Goal: Register for event/course

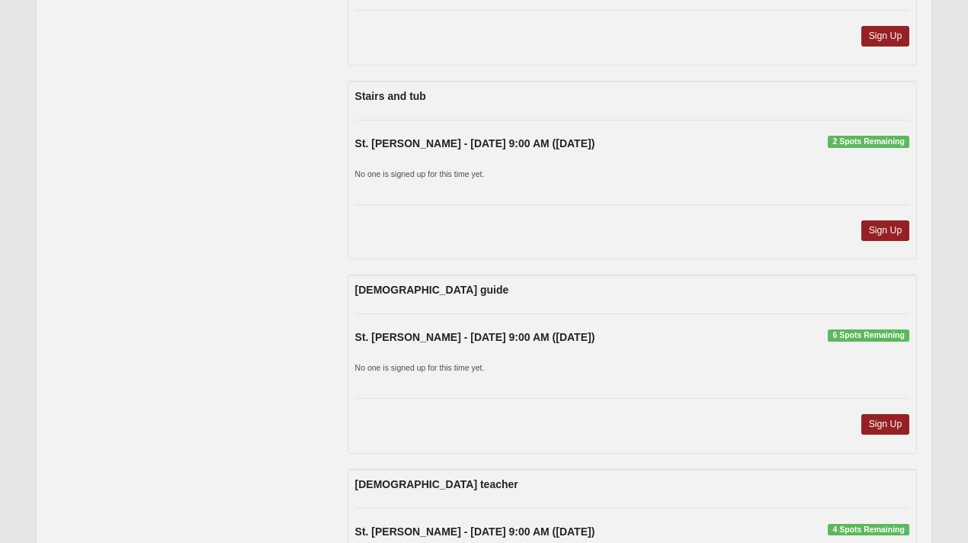
scroll to position [515, 0]
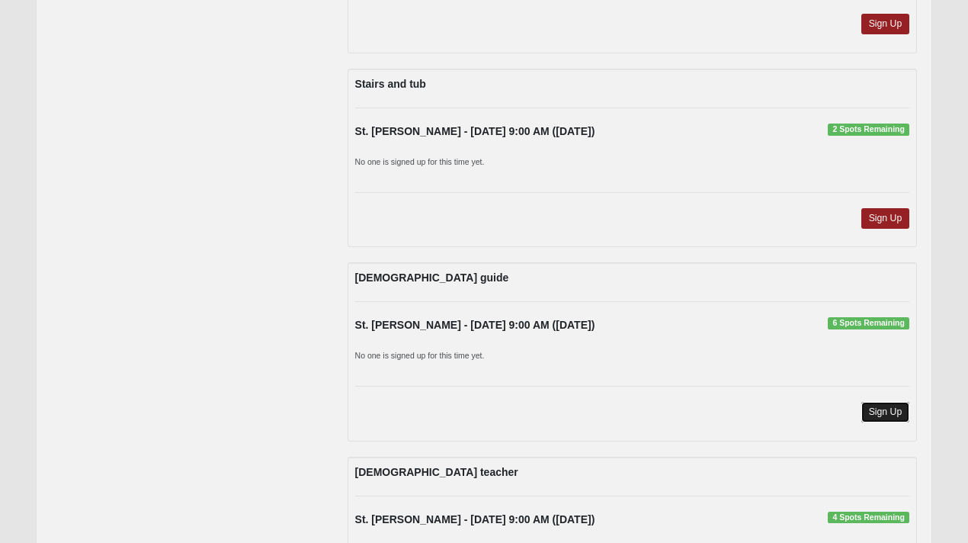
click at [884, 412] on link "Sign Up" at bounding box center [885, 412] width 49 height 21
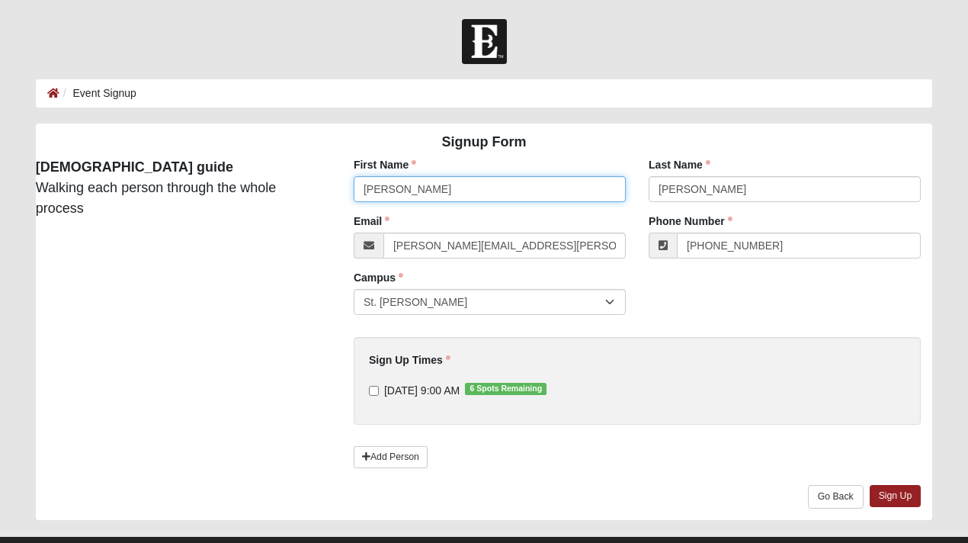
click at [475, 185] on input "[PERSON_NAME]" at bounding box center [490, 189] width 272 height 26
click at [475, 185] on input "Matt" at bounding box center [490, 189] width 272 height 26
paste input "[PERSON_NAME]"
click at [431, 189] on input "Shannon Raikes" at bounding box center [490, 189] width 272 height 26
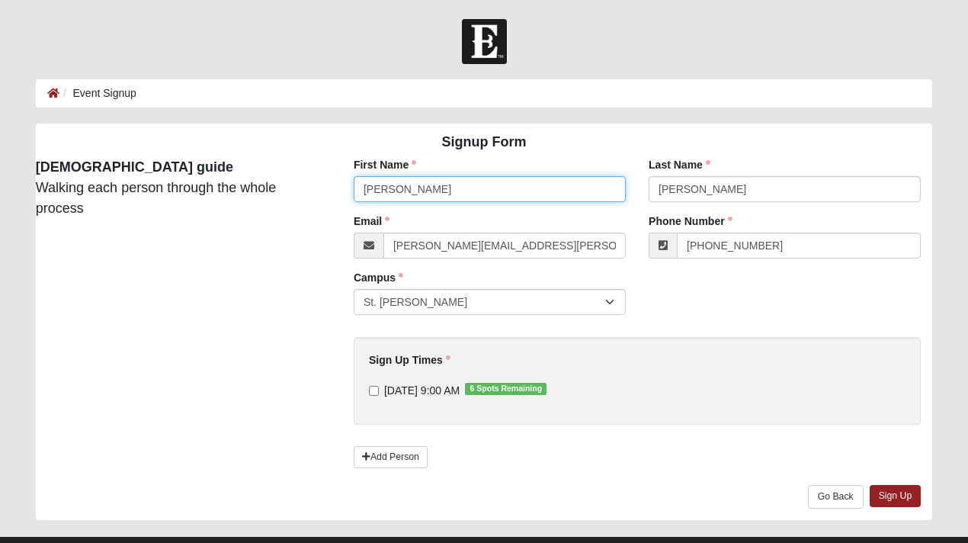
click at [431, 189] on input "[PERSON_NAME]" at bounding box center [490, 189] width 272 height 26
type input "Shannon"
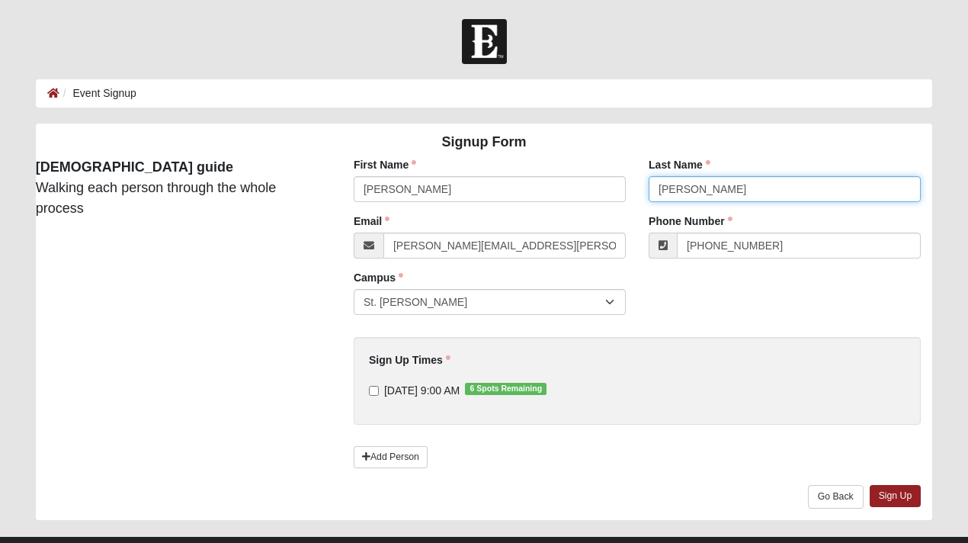
click at [679, 188] on input "Didway" at bounding box center [785, 189] width 272 height 26
paste input "Raikes"
type input "Raikes"
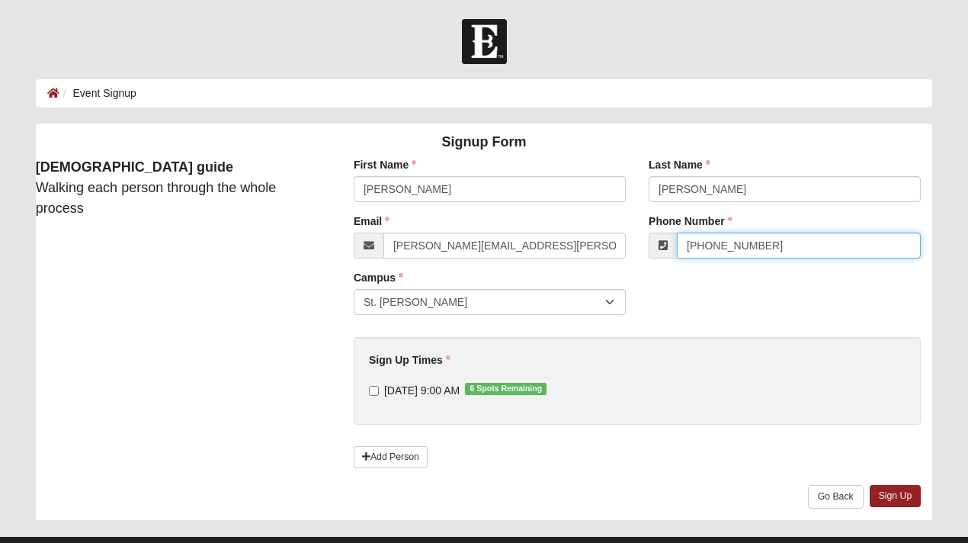
click at [699, 245] on input "(863) 738-0449" at bounding box center [799, 246] width 244 height 26
paste input "214) 551-5365"
type input "(214) 551-5365"
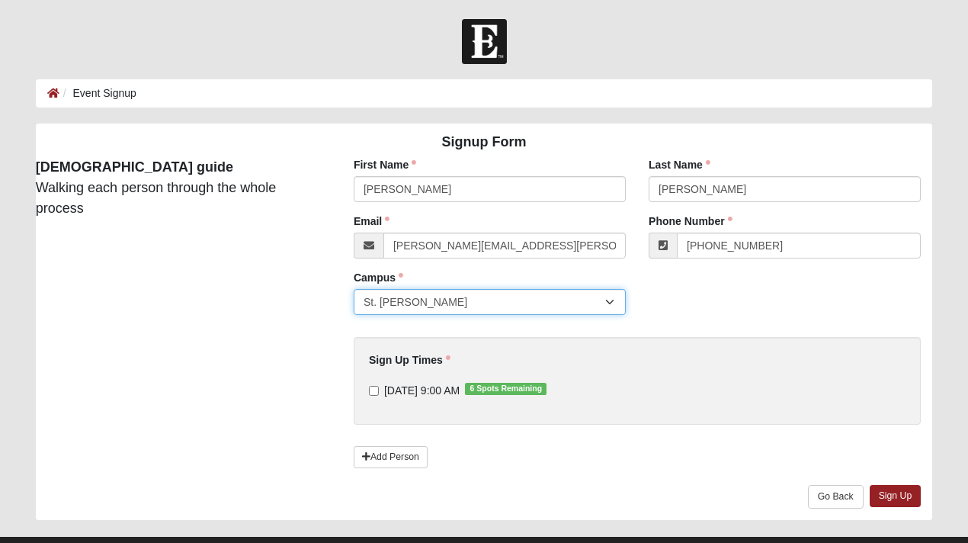
click at [412, 300] on select "St. [PERSON_NAME]" at bounding box center [490, 302] width 272 height 26
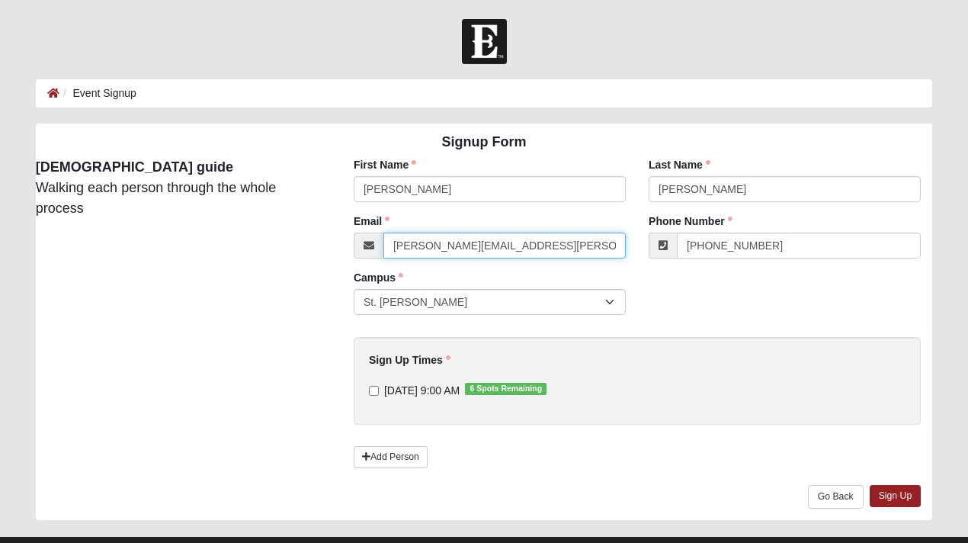
click at [438, 246] on input "matthew.didway@coe22.com" at bounding box center [504, 246] width 242 height 26
paste input "shananafl@gmail"
type input "shananafl@gmail.com"
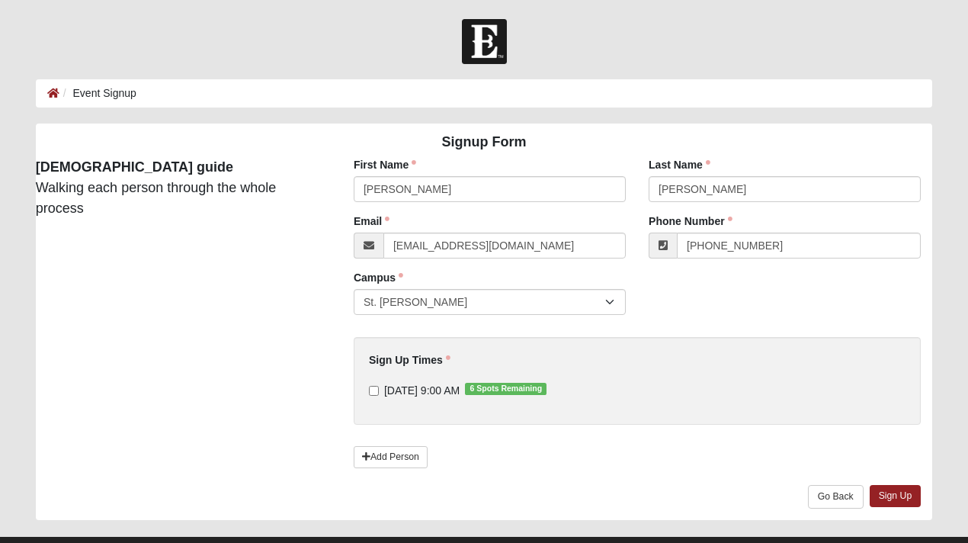
click at [449, 267] on div "Email shananafl@gmail.com Email address is not valid Email is required." at bounding box center [489, 241] width 295 height 56
click at [380, 393] on label "9/14/2025 9:00 AM 6 Spots Remaining" at bounding box center [458, 390] width 178 height 15
click at [379, 393] on input "9/14/2025 9:00 AM 6 Spots Remaining" at bounding box center [374, 391] width 10 height 10
checkbox input "true"
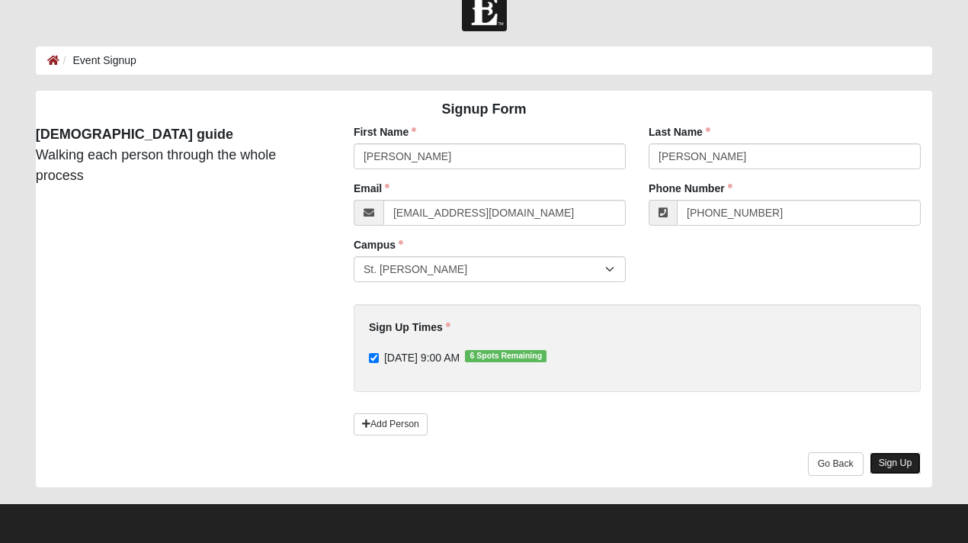
click at [888, 466] on link "Sign Up" at bounding box center [896, 463] width 52 height 22
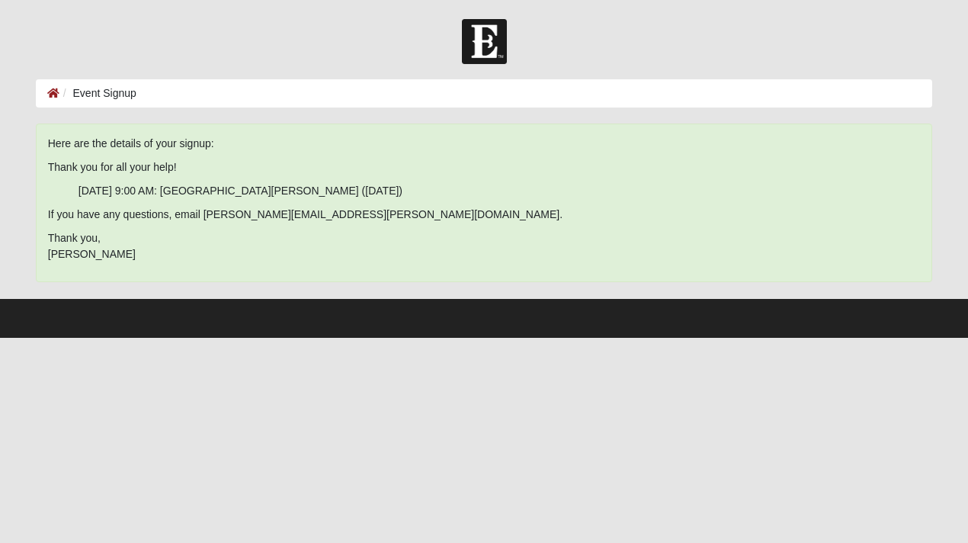
scroll to position [0, 0]
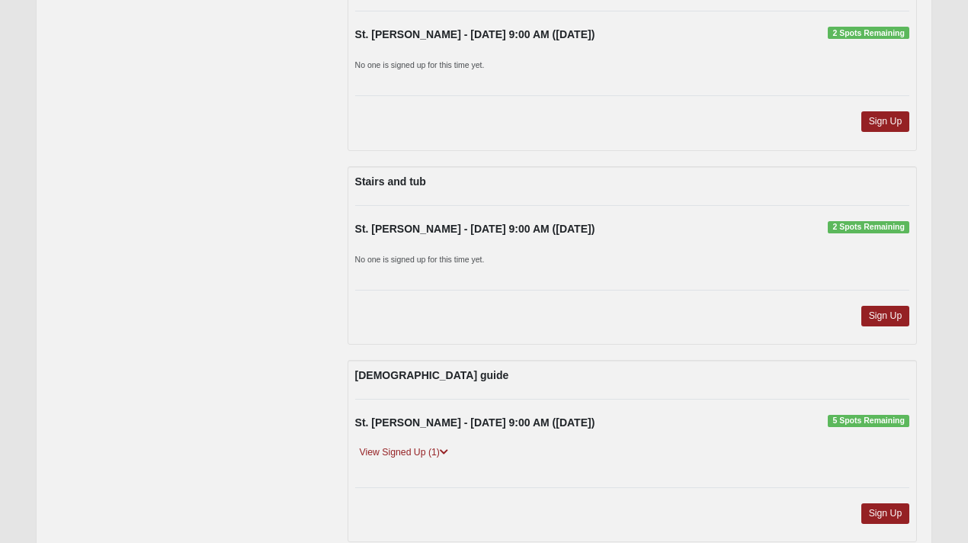
scroll to position [498, 0]
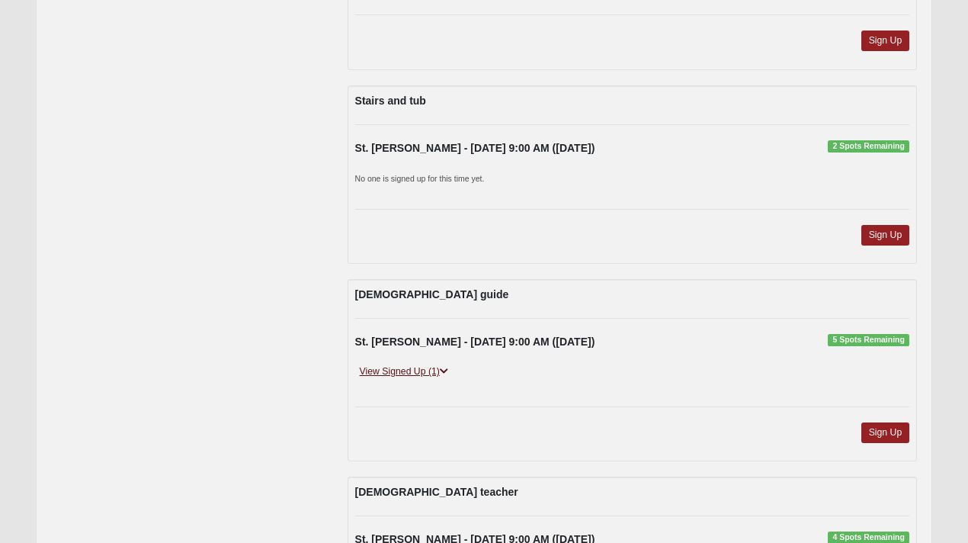
click at [446, 371] on icon at bounding box center [444, 371] width 8 height 9
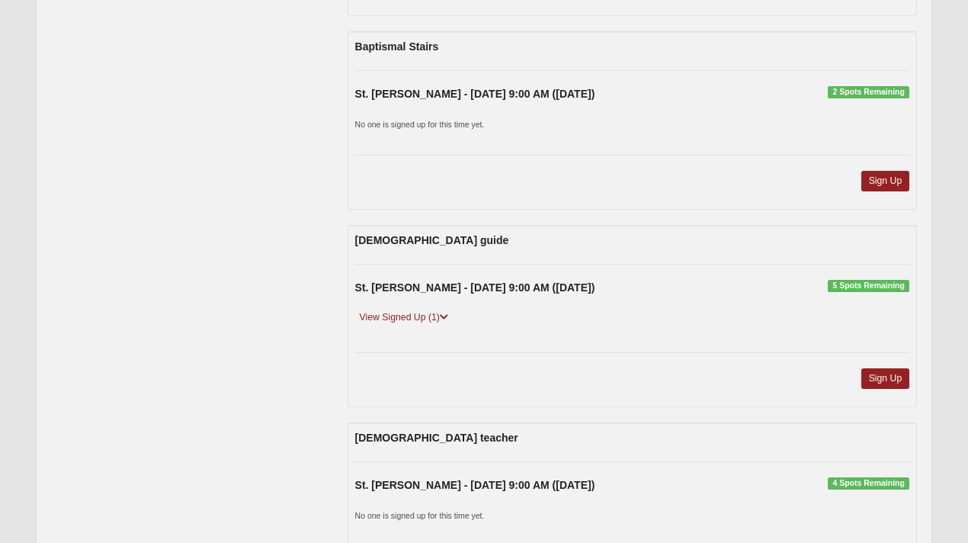
scroll to position [579, 0]
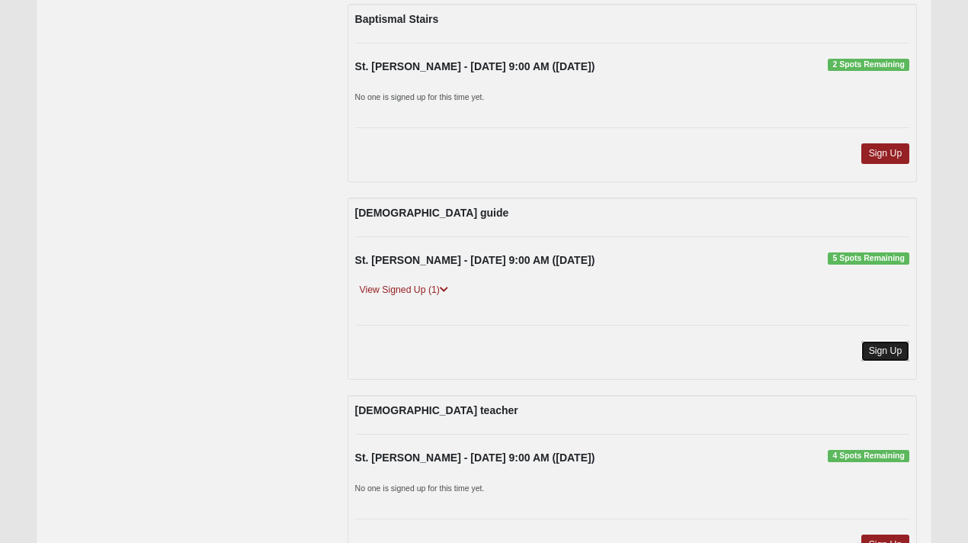
click at [891, 351] on link "Sign Up" at bounding box center [885, 351] width 49 height 21
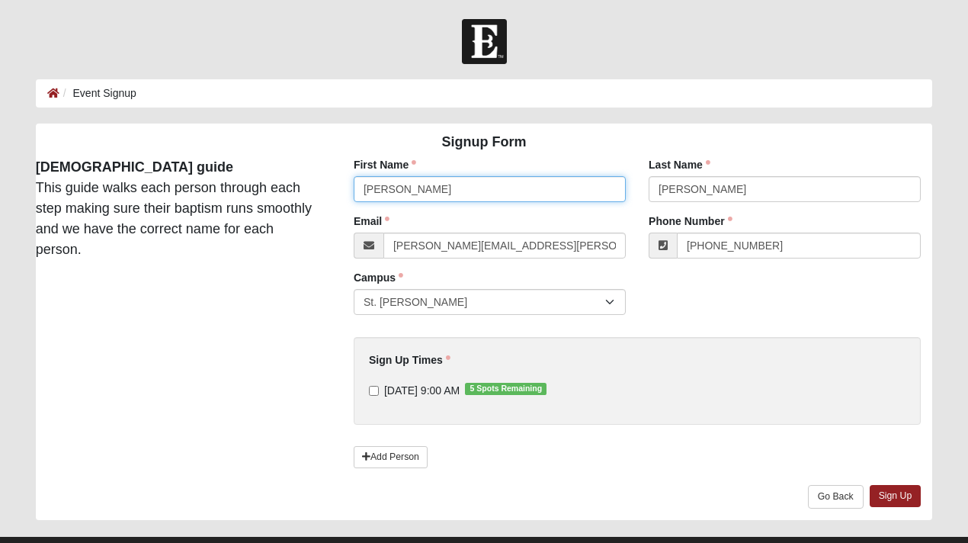
click at [453, 184] on input "Matt" at bounding box center [490, 189] width 272 height 26
type input "Chuck"
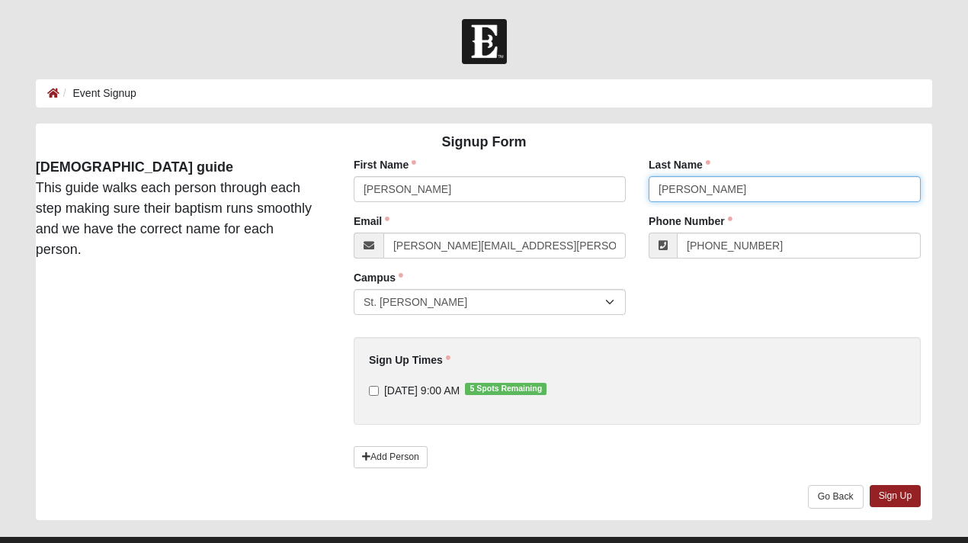
type input "Baker"
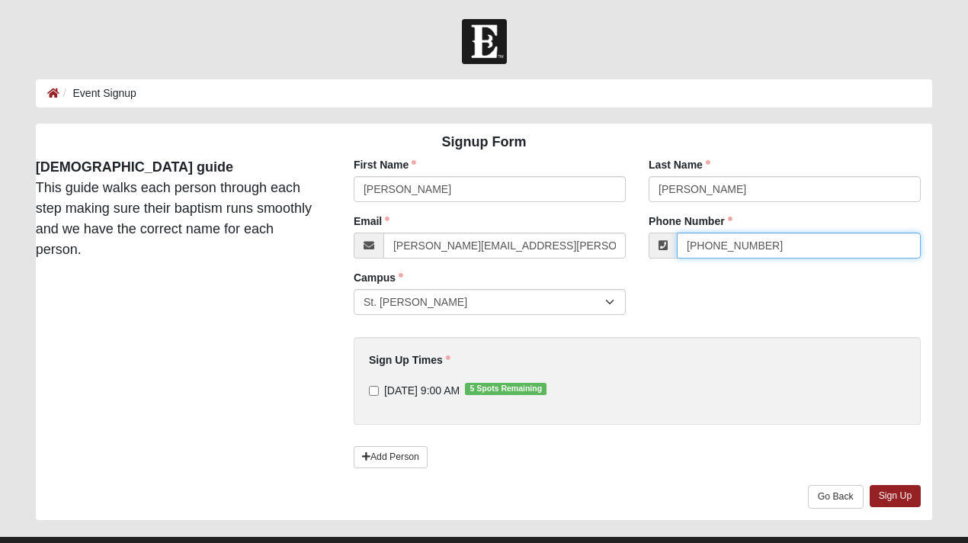
click at [701, 242] on input "(863) 738-0449" at bounding box center [799, 246] width 244 height 26
click at [701, 242] on input "[PHONE_NUMBER]" at bounding box center [799, 246] width 244 height 26
paste input "904) 891-3676"
type input "(904) 891-3676"
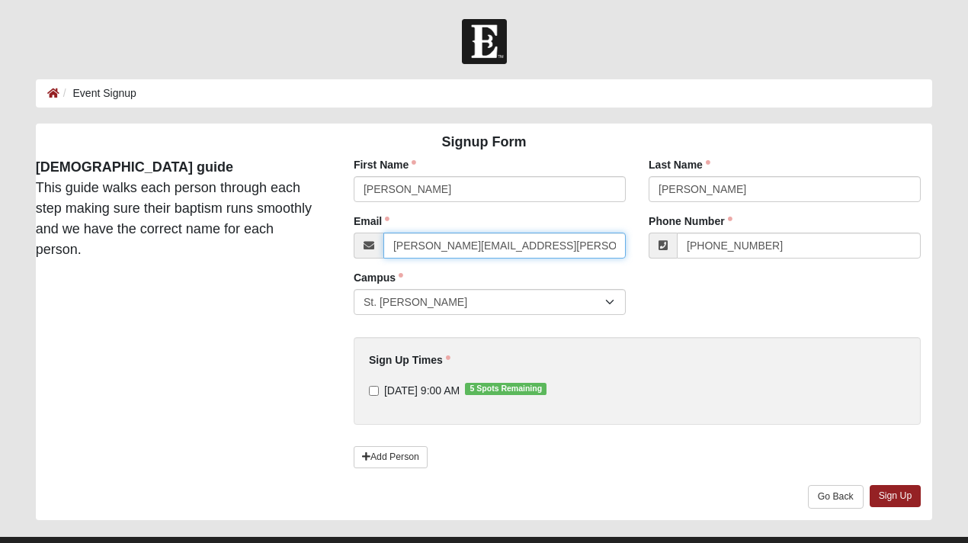
click at [475, 254] on input "[PERSON_NAME][EMAIL_ADDRESS][PERSON_NAME][DOMAIN_NAME]" at bounding box center [504, 246] width 242 height 26
click at [476, 249] on input "[PERSON_NAME][EMAIL_ADDRESS][PERSON_NAME][DOMAIN_NAME]" at bounding box center [504, 246] width 242 height 26
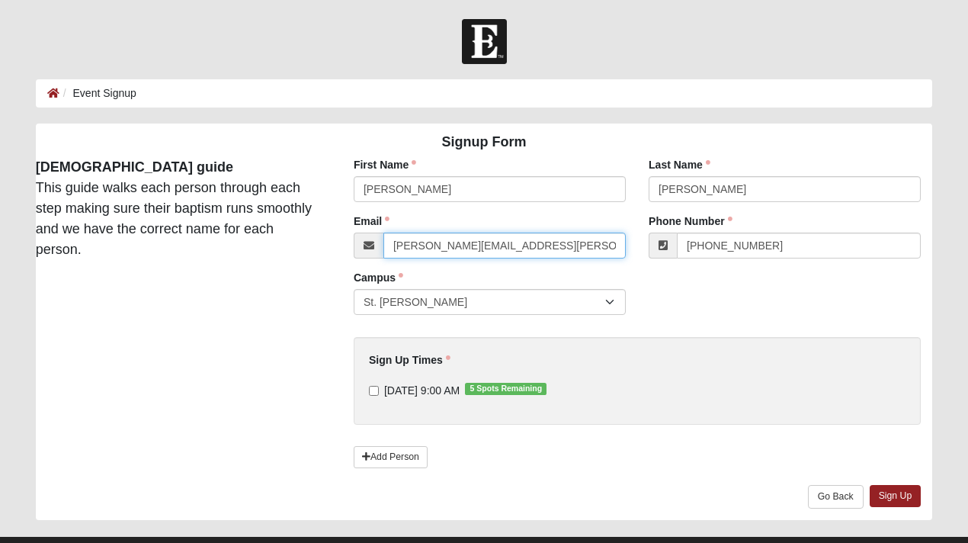
paste input "cwbenterprisesinc@gmail"
type input "cwbenterprisesinc@gmail.com"
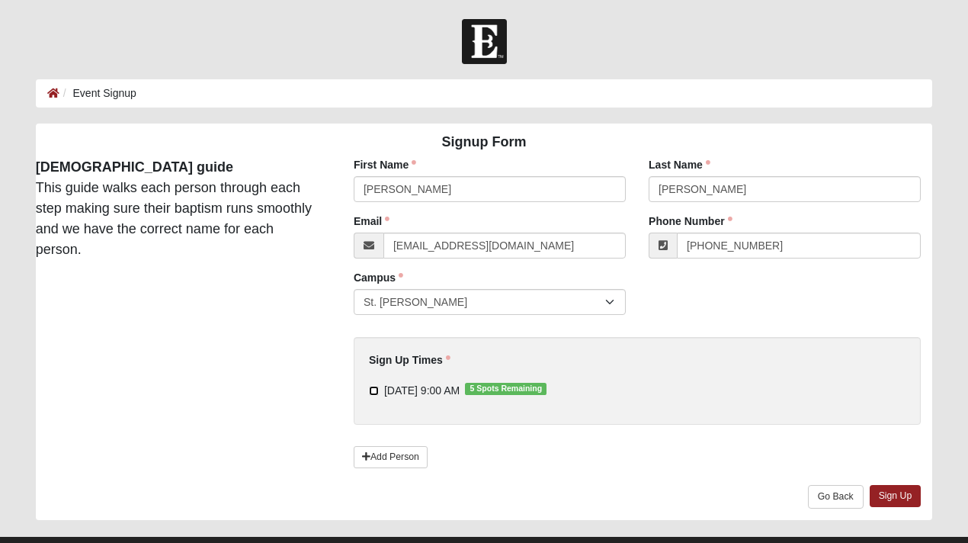
click at [373, 390] on input "9/14/2025 9:00 AM 5 Spots Remaining" at bounding box center [374, 391] width 10 height 10
checkbox input "true"
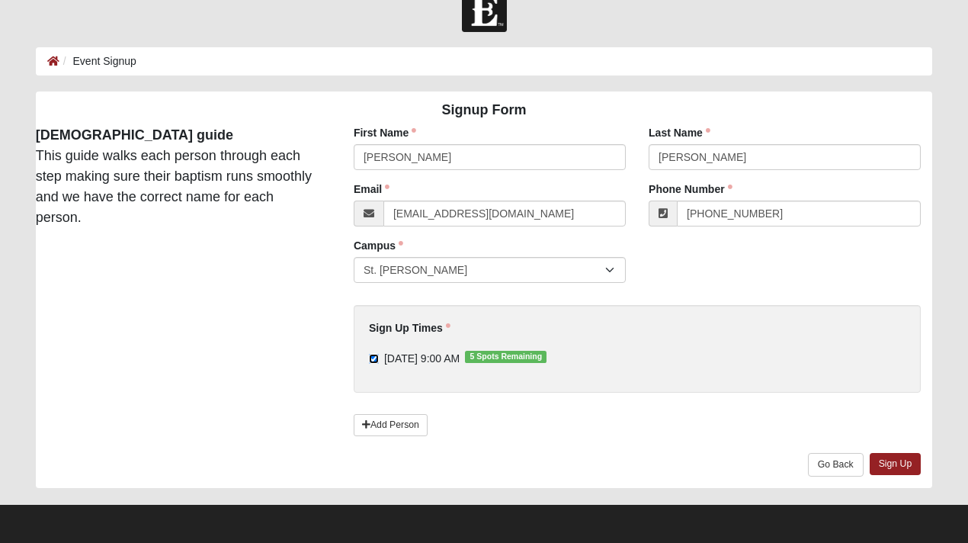
scroll to position [33, 0]
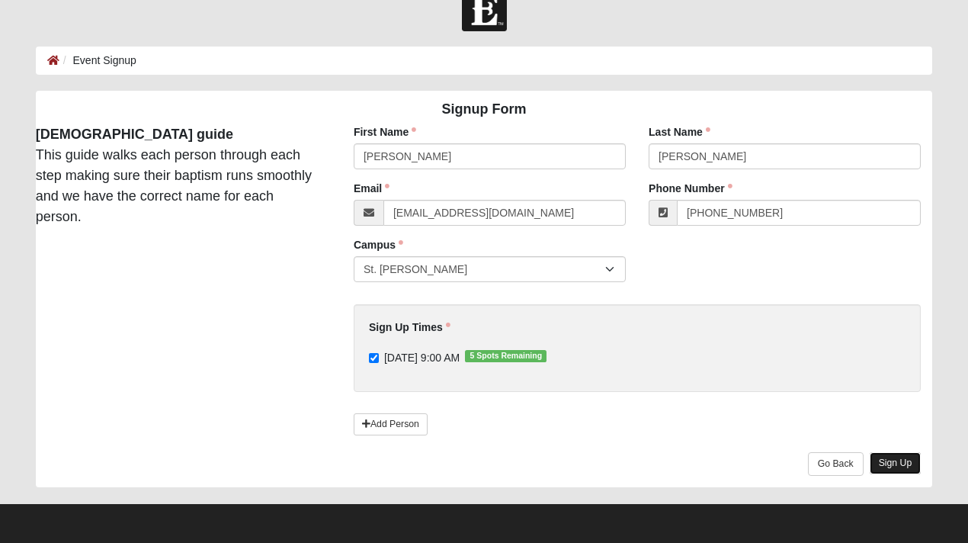
click at [902, 464] on link "Sign Up" at bounding box center [896, 463] width 52 height 22
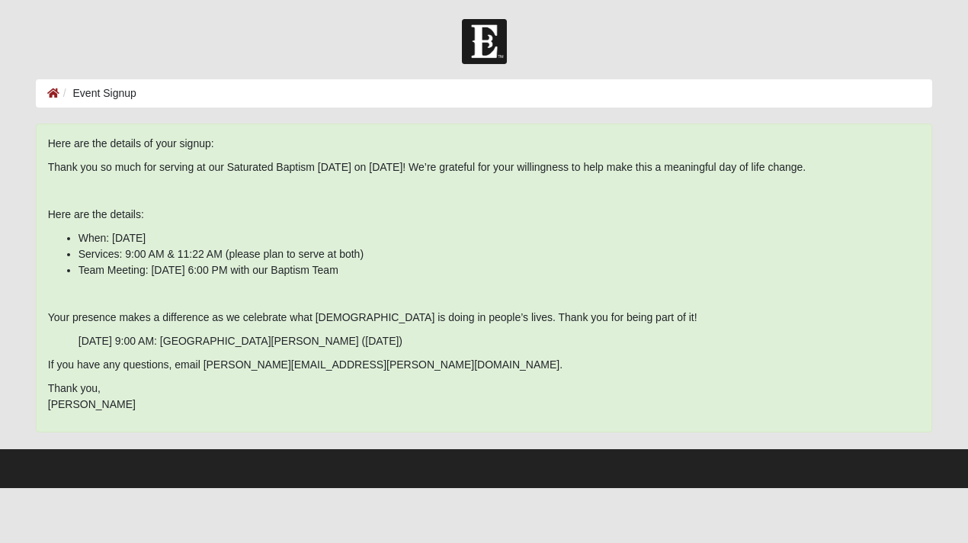
scroll to position [0, 0]
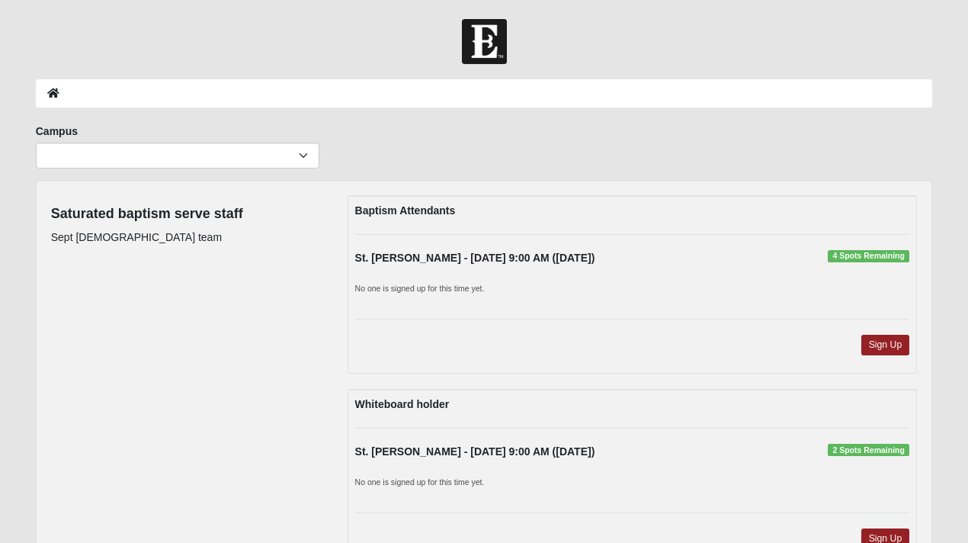
scroll to position [579, 0]
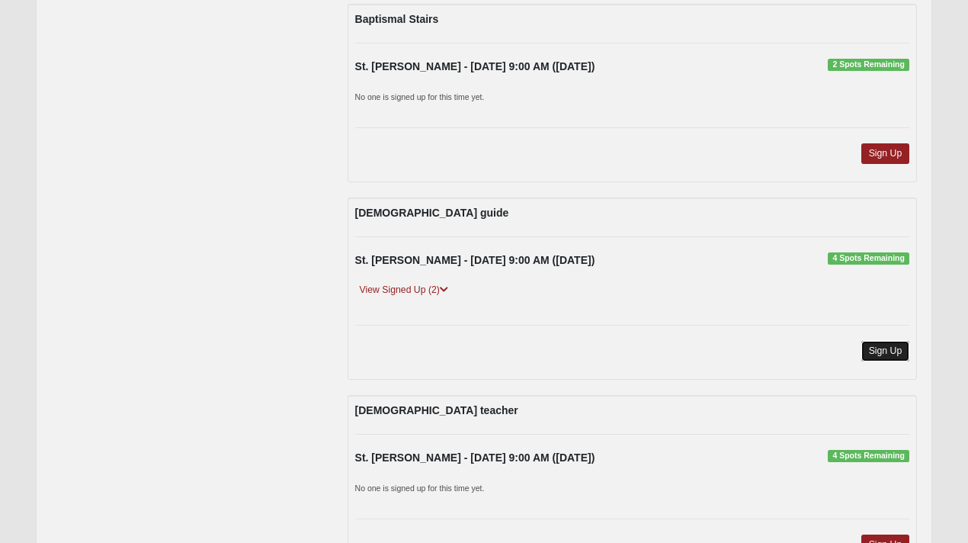
click at [884, 353] on link "Sign Up" at bounding box center [885, 351] width 49 height 21
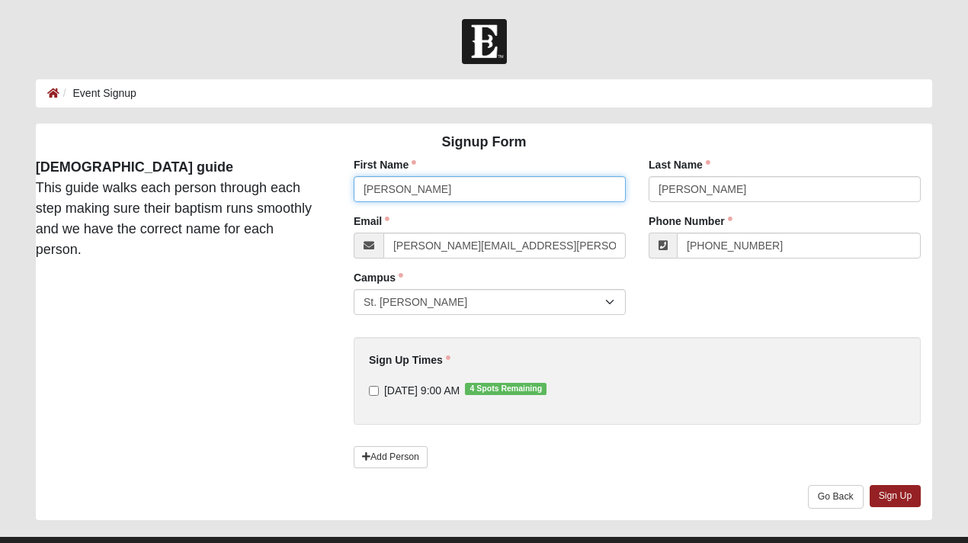
click at [389, 186] on input "Matt" at bounding box center [490, 189] width 272 height 26
paste input "[PERSON_NAME]"
click at [413, 194] on input "Suzette Gillette" at bounding box center [490, 189] width 272 height 26
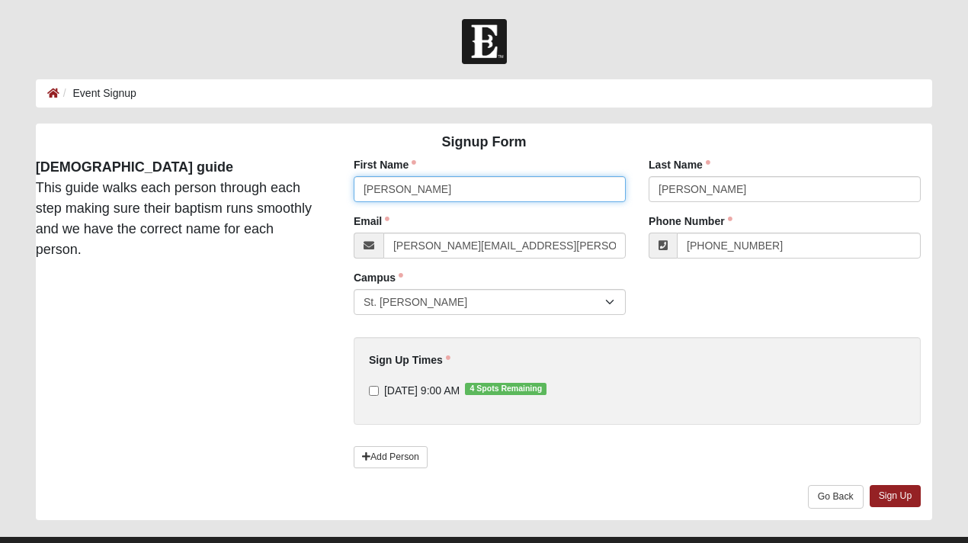
type input "Suzette"
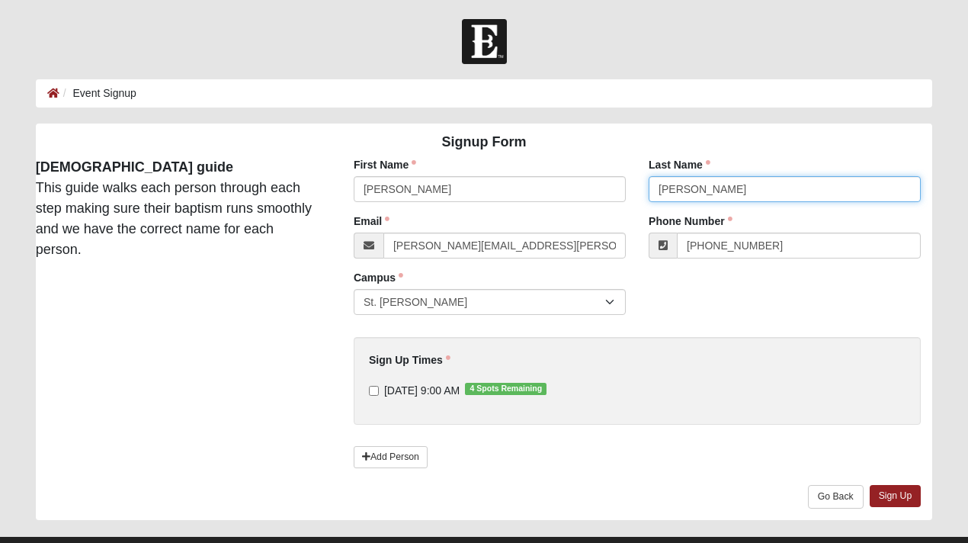
click at [668, 190] on input "Didway" at bounding box center [785, 189] width 272 height 26
paste input "Gillette"
type input "Gillette"
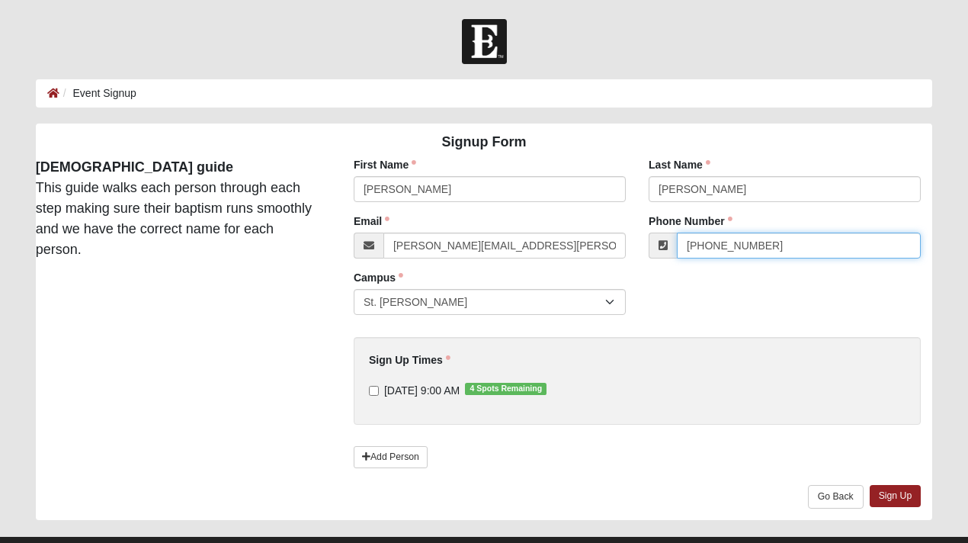
click at [717, 243] on input "(863) 738-0449" at bounding box center [799, 246] width 244 height 26
click at [717, 243] on input "[PHONE_NUMBER]" at bounding box center [799, 246] width 244 height 26
paste input "770) 329-8534"
type input "(770) 329-8534"
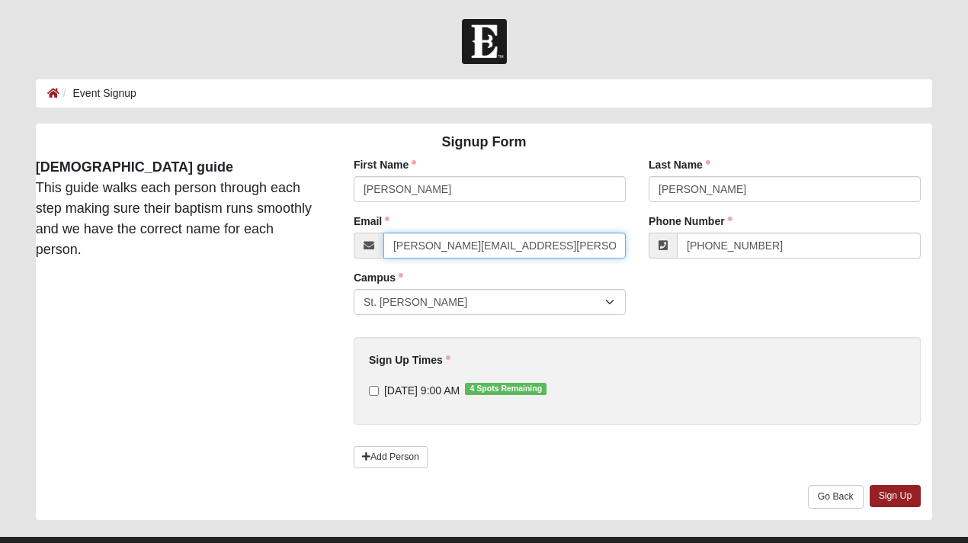
click at [441, 246] on input "[PERSON_NAME][EMAIL_ADDRESS][PERSON_NAME][DOMAIN_NAME]" at bounding box center [504, 246] width 242 height 26
paste input "cptbible@yahoo"
type input "cptbible@yahoo.com"
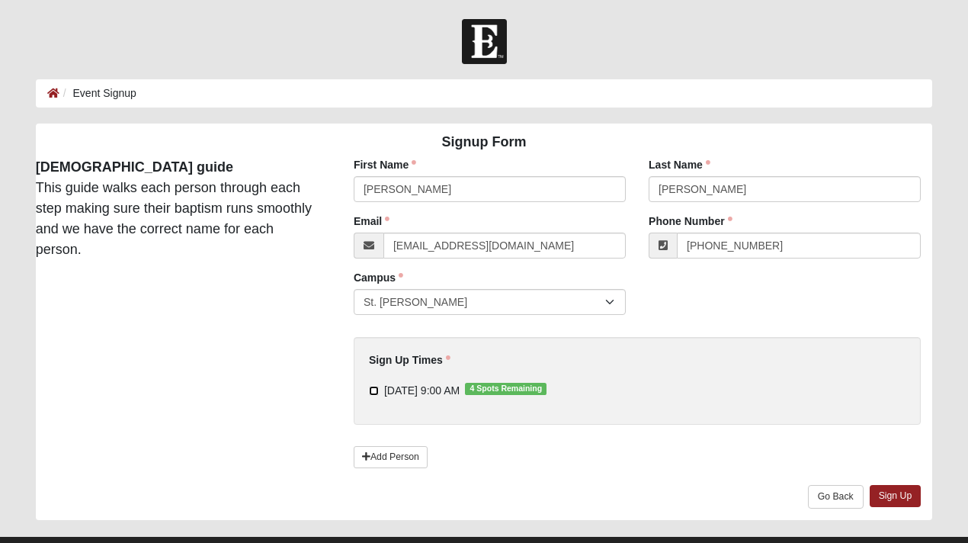
click at [370, 393] on input "9/14/2025 9:00 AM 4 Spots Remaining" at bounding box center [374, 391] width 10 height 10
checkbox input "true"
click at [901, 499] on link "Sign Up" at bounding box center [896, 496] width 52 height 22
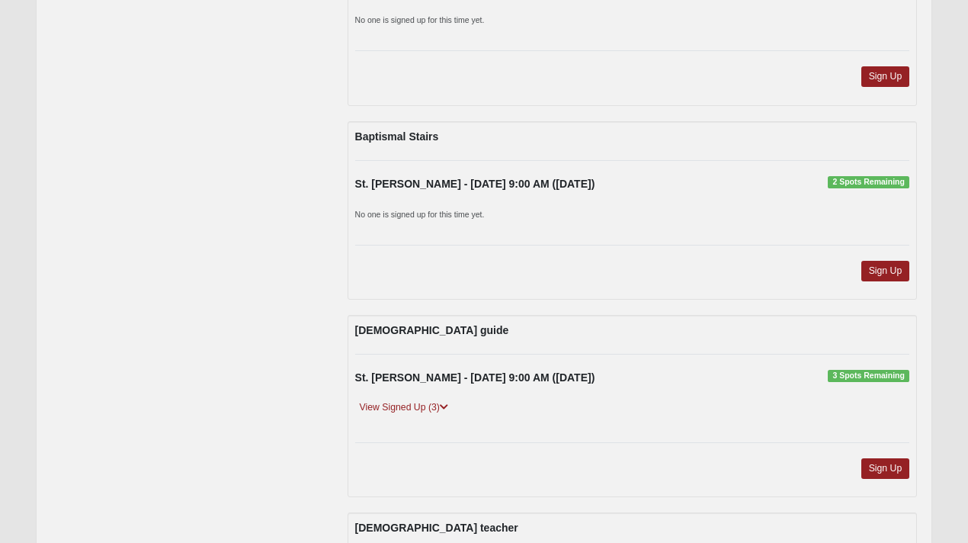
scroll to position [469, 0]
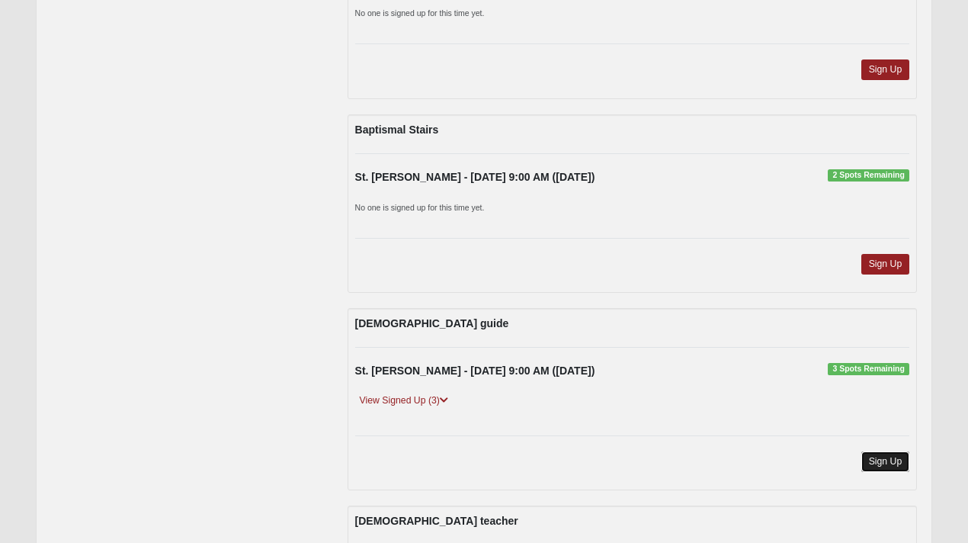
click at [888, 462] on link "Sign Up" at bounding box center [885, 461] width 49 height 21
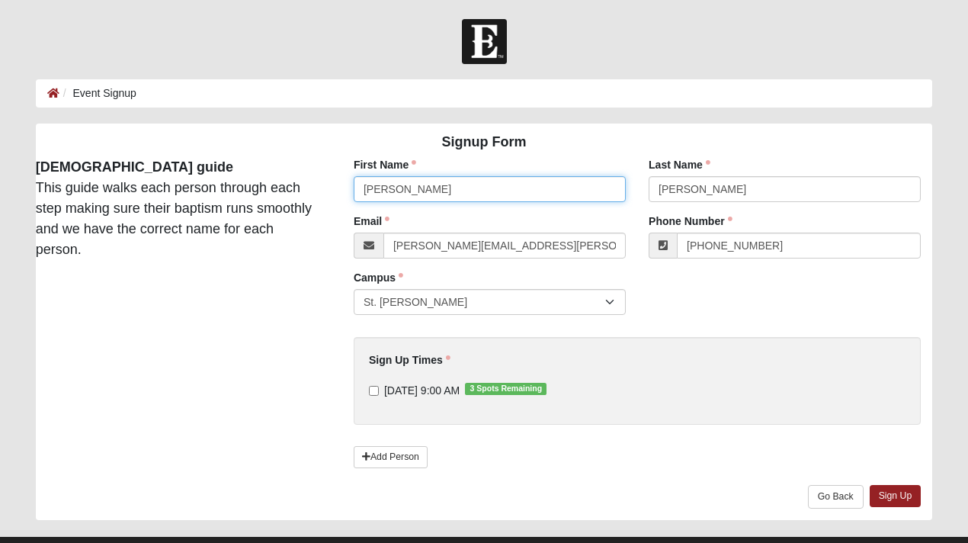
click at [457, 192] on input "[PERSON_NAME]" at bounding box center [490, 189] width 272 height 26
paste input "[PERSON_NAME]"
drag, startPoint x: 448, startPoint y: 190, endPoint x: 396, endPoint y: 188, distance: 51.1
click at [396, 188] on input "[PERSON_NAME]" at bounding box center [490, 189] width 272 height 26
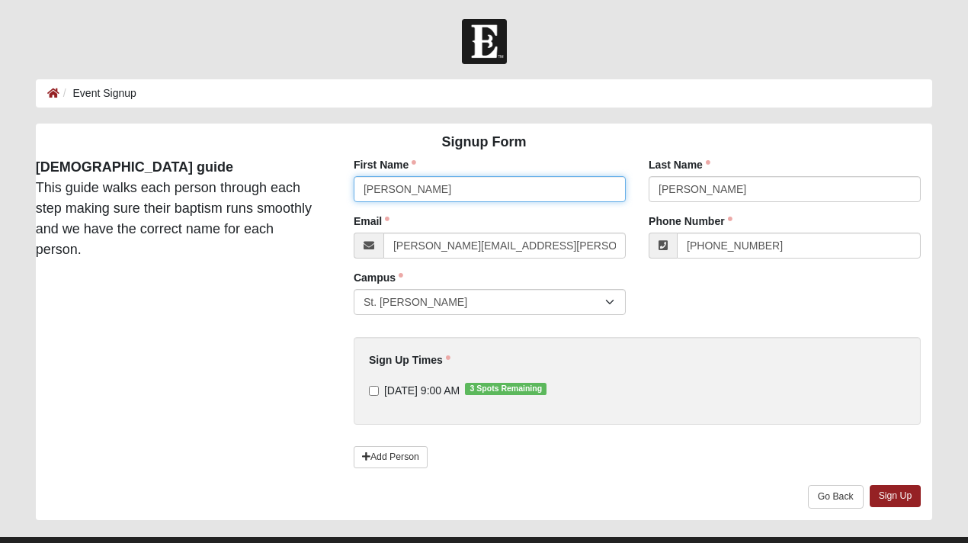
type input "Wendi"
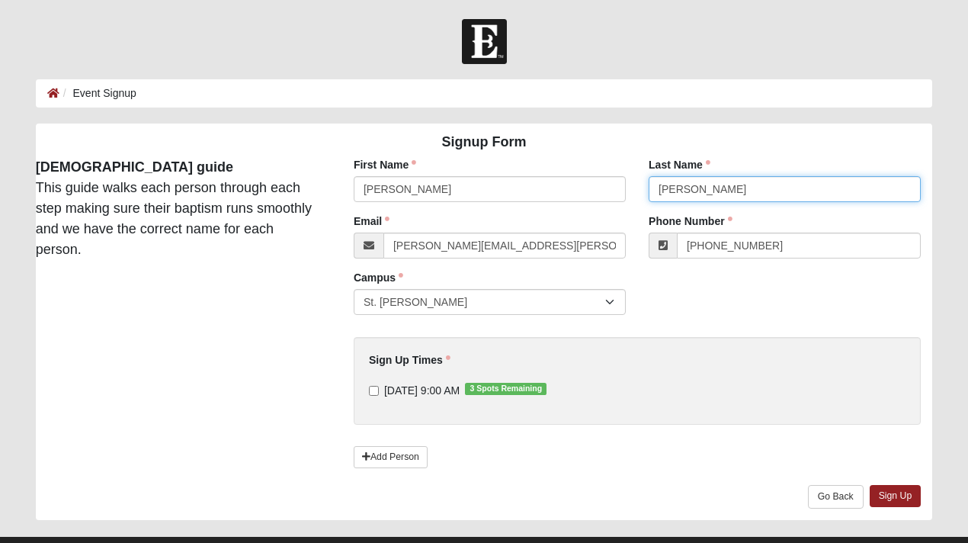
click at [684, 193] on input "Didway" at bounding box center [785, 189] width 272 height 26
paste input "Herron"
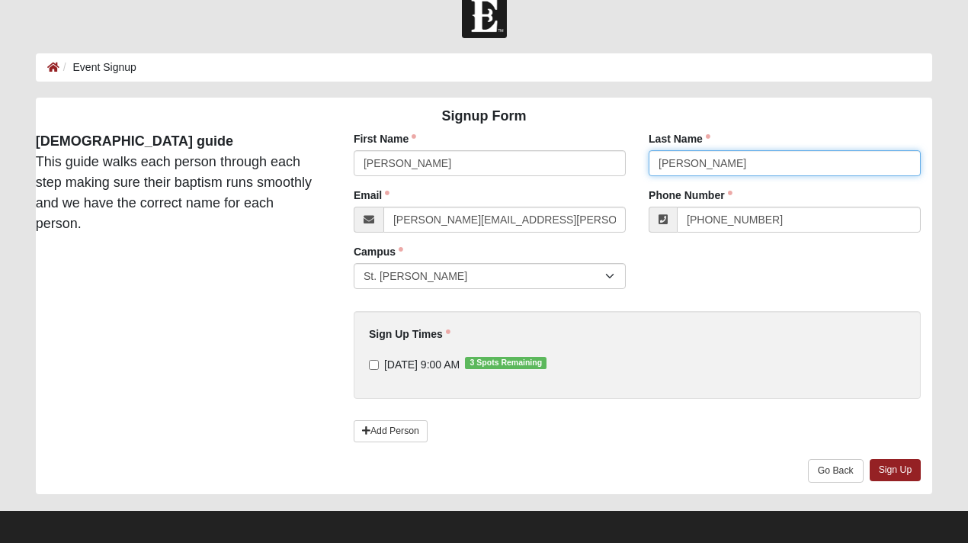
scroll to position [33, 0]
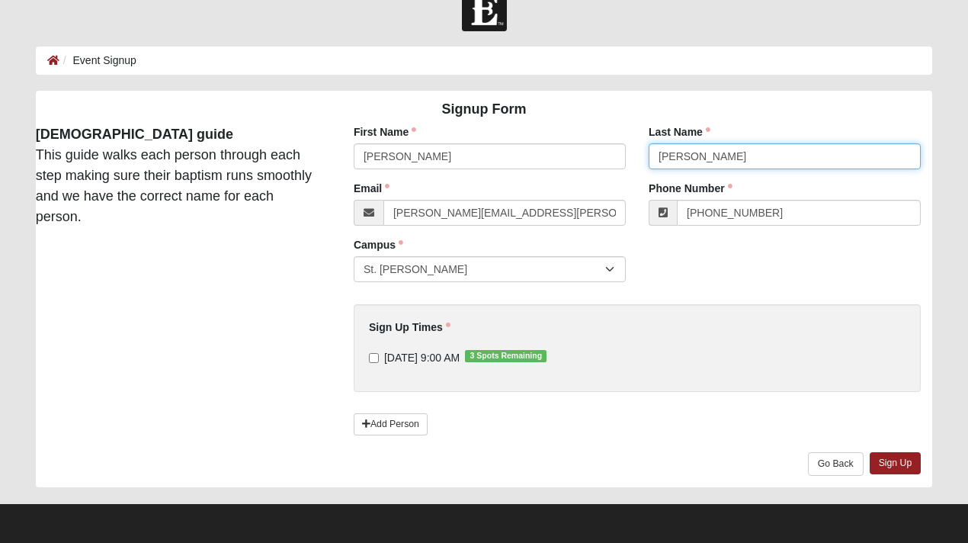
type input "Herron"
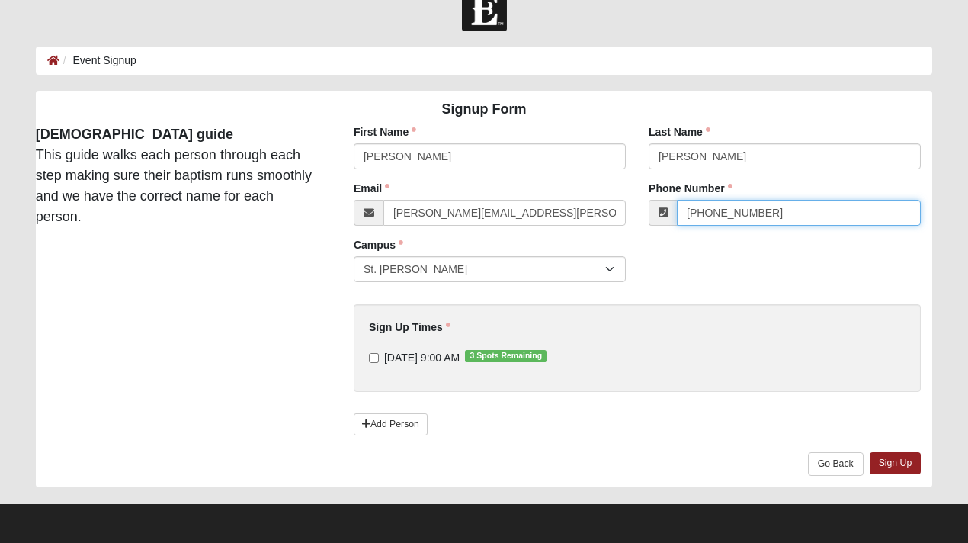
click at [727, 211] on input "(863) 738-0449" at bounding box center [799, 213] width 244 height 26
paste input "706) 473-2010"
type input "(706) 473-2010"
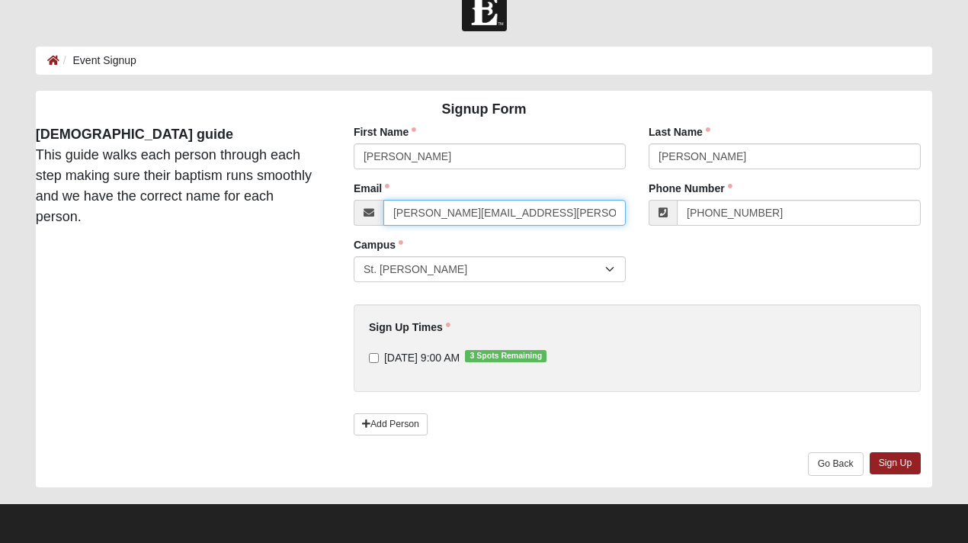
click at [444, 204] on input "[PERSON_NAME][EMAIL_ADDRESS][PERSON_NAME][DOMAIN_NAME]" at bounding box center [504, 213] width 242 height 26
paste input "THEFOURWENZ@GMAIL.COM"
type input "THEFOURWENZ@GMAIL.COM"
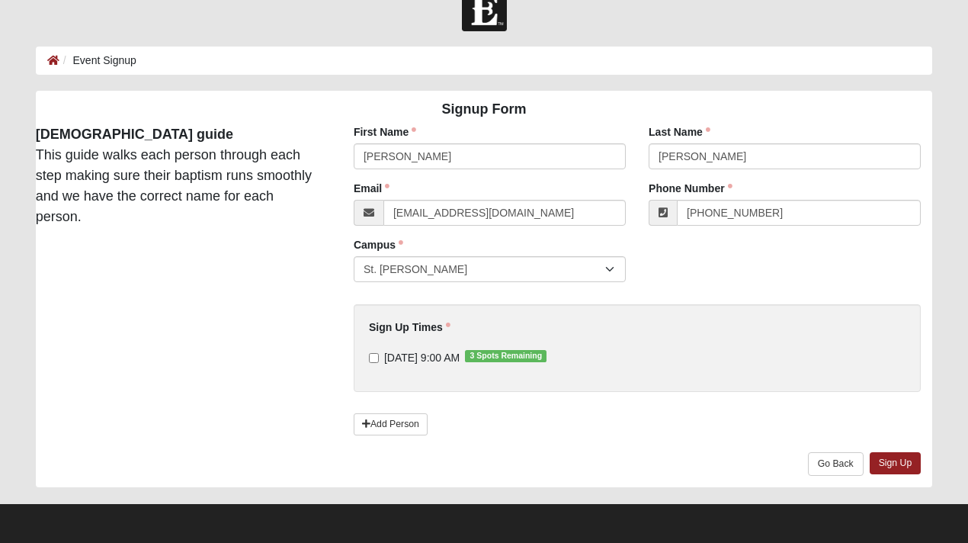
click at [379, 358] on label "9/14/2025 9:00 AM 3 Spots Remaining" at bounding box center [458, 357] width 178 height 15
click at [379, 358] on input "9/14/2025 9:00 AM 3 Spots Remaining" at bounding box center [374, 358] width 10 height 10
checkbox input "true"
click at [895, 460] on link "Sign Up" at bounding box center [896, 463] width 52 height 22
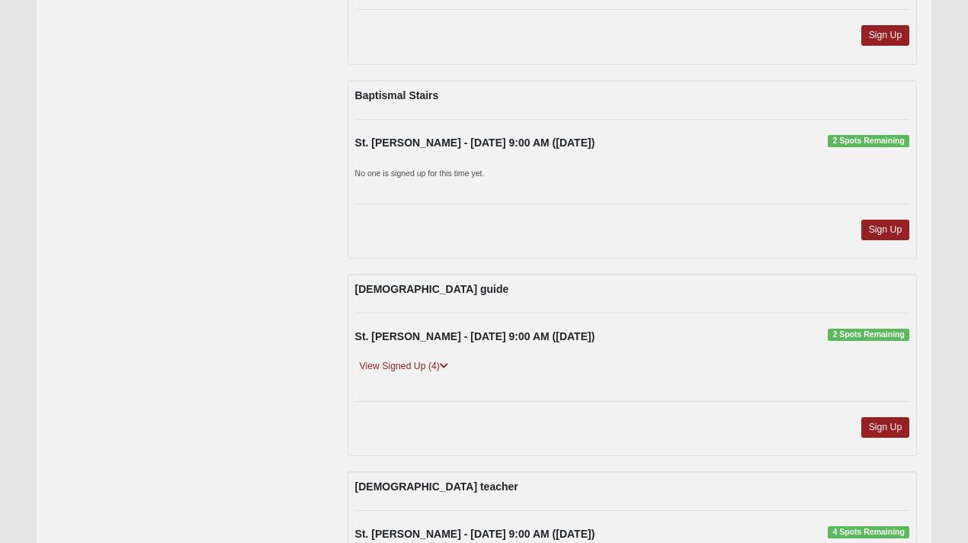
scroll to position [517, 0]
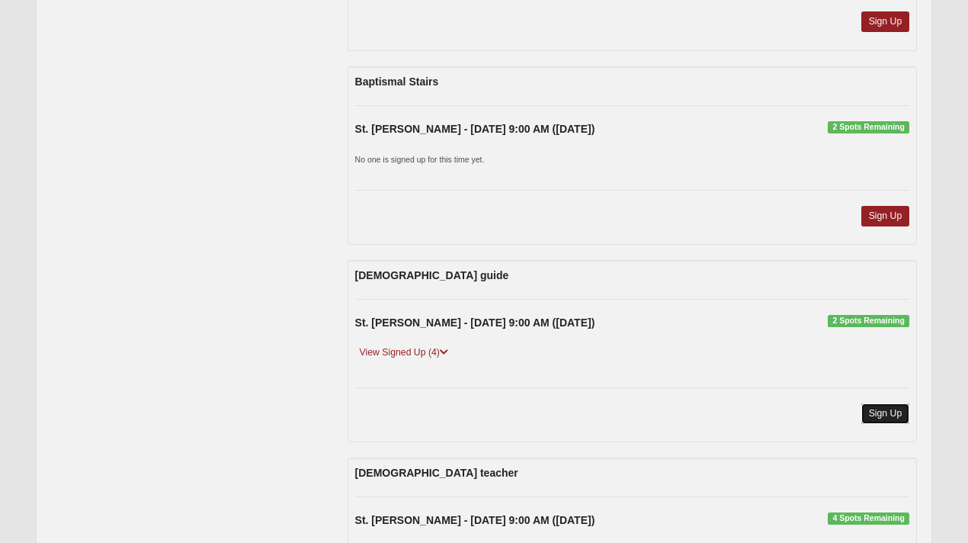
click at [896, 415] on link "Sign Up" at bounding box center [885, 413] width 49 height 21
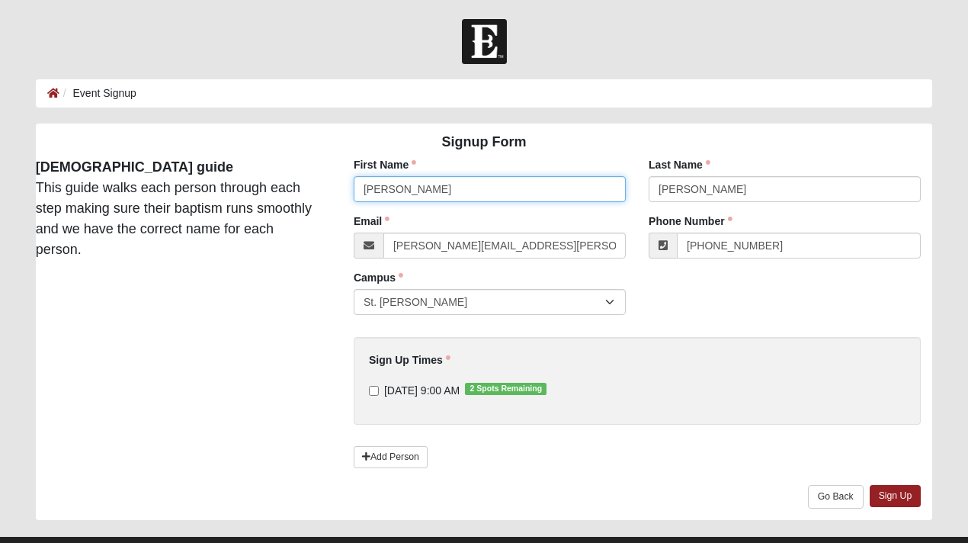
click at [478, 184] on input "[PERSON_NAME]" at bounding box center [490, 189] width 272 height 26
paste input "[PERSON_NAME]"
click at [409, 190] on input "[PERSON_NAME]" at bounding box center [490, 189] width 272 height 26
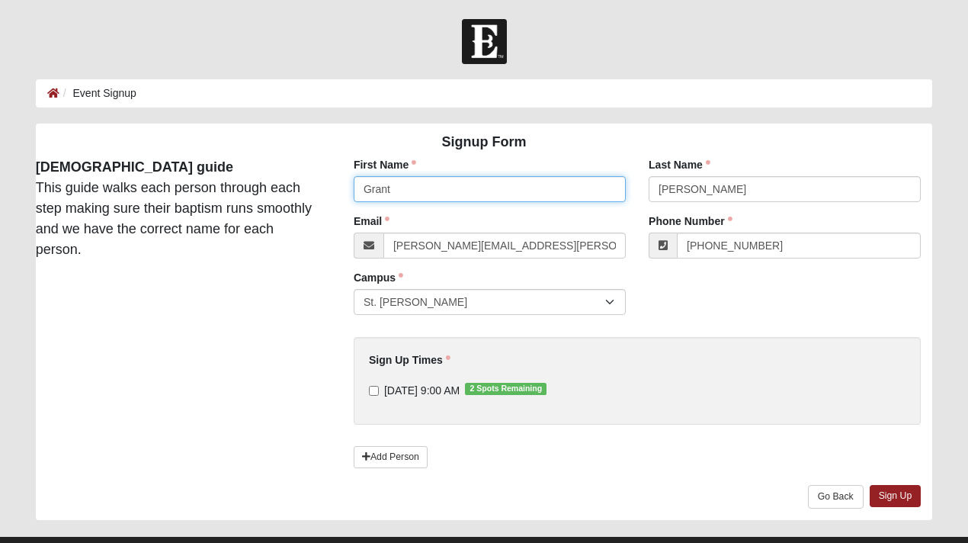
type input "Grant"
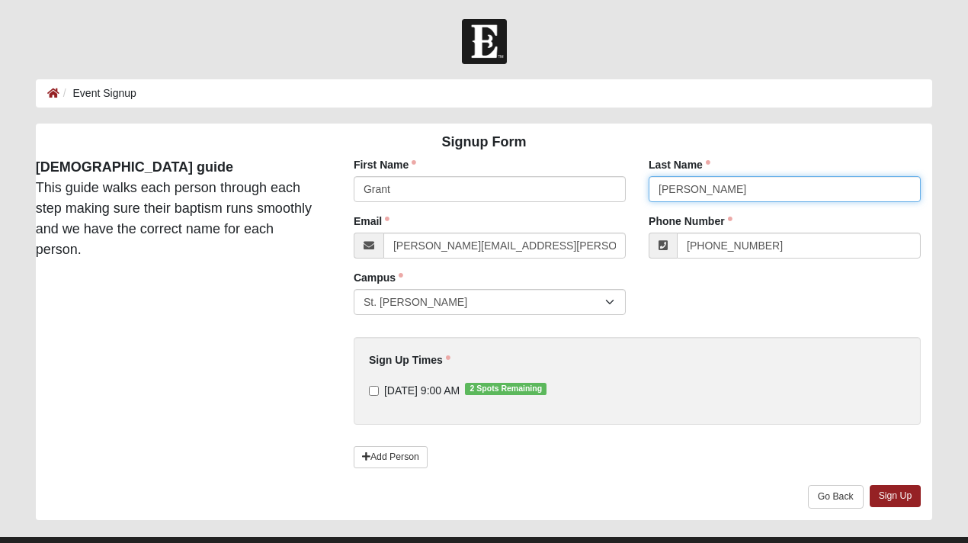
click at [685, 182] on input "[PERSON_NAME]" at bounding box center [785, 189] width 272 height 26
paste input "Sellas"
type input "Sellas"
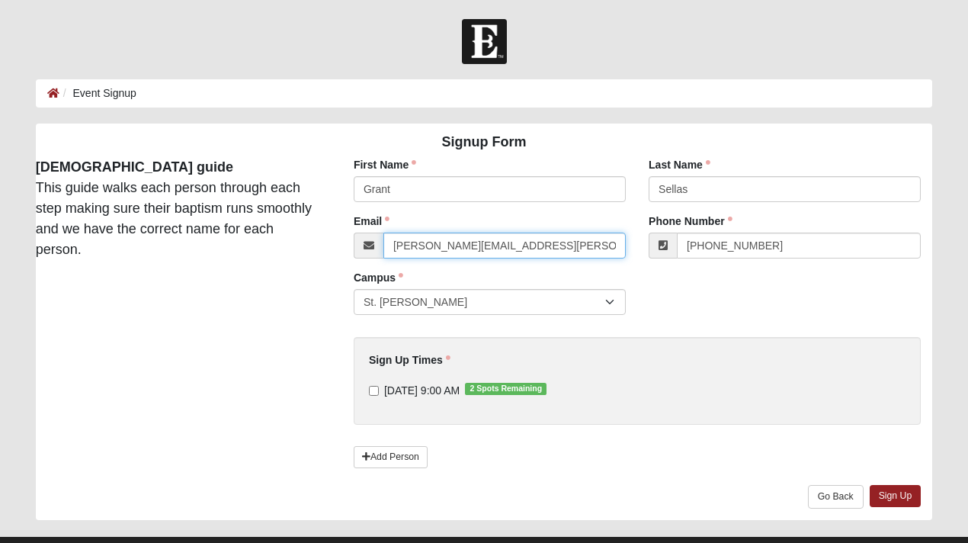
click at [458, 252] on input "[PERSON_NAME][EMAIL_ADDRESS][PERSON_NAME][DOMAIN_NAME]" at bounding box center [504, 246] width 242 height 26
paste input "[EMAIL_ADDRESS]"
type input "[EMAIL_ADDRESS][DOMAIN_NAME]"
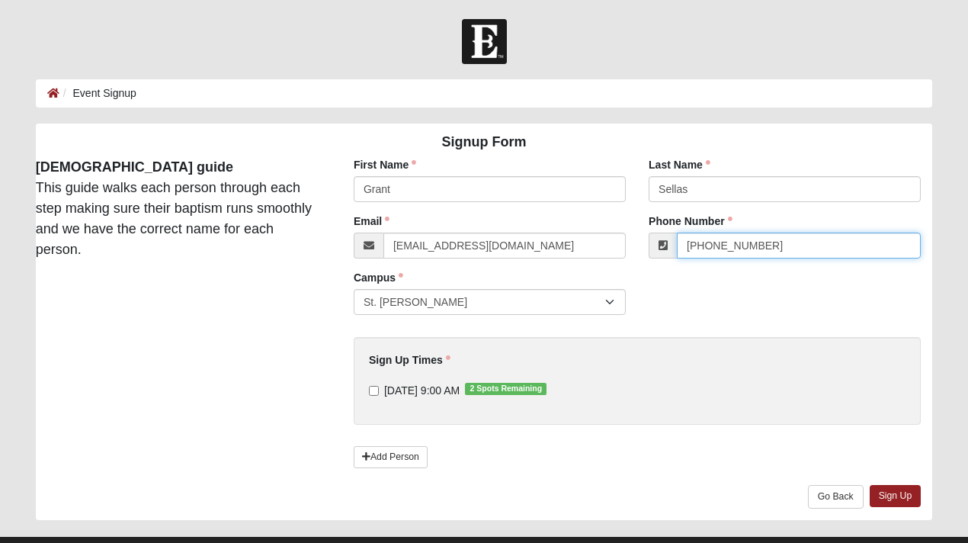
click at [721, 243] on input "[PHONE_NUMBER]" at bounding box center [799, 246] width 244 height 26
paste input "904) 412-3113"
type input "(904) 412-3113"
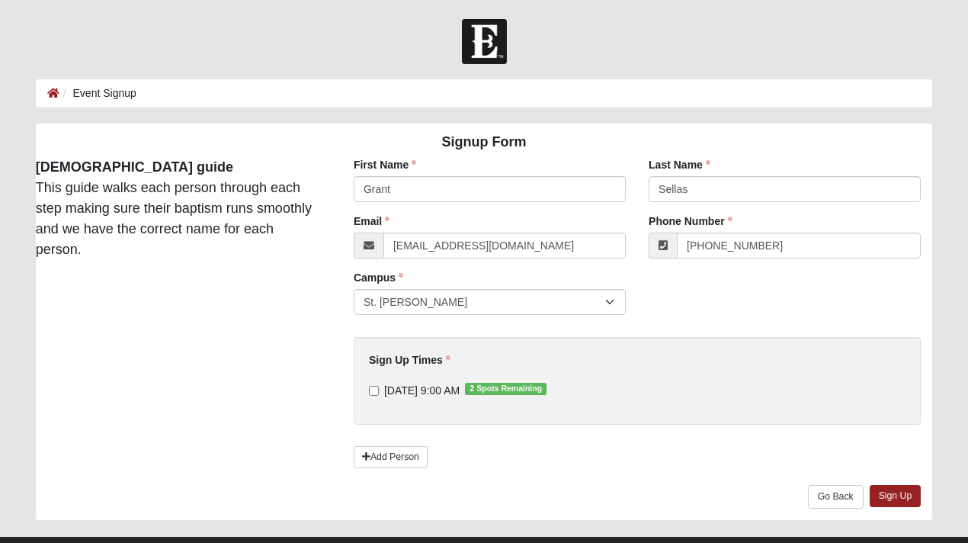
click at [463, 401] on div "Sign Up Times 9/14/2025 9:00 AM 2 Spots Remaining Sign Up Times is required." at bounding box center [637, 381] width 567 height 88
click at [459, 390] on span "9/14/2025 9:00 AM 2 Spots Remaining" at bounding box center [421, 390] width 75 height 12
click at [379, 390] on input "9/14/2025 9:00 AM 2 Spots Remaining" at bounding box center [374, 391] width 10 height 10
checkbox input "true"
click at [907, 497] on link "Sign Up" at bounding box center [896, 496] width 52 height 22
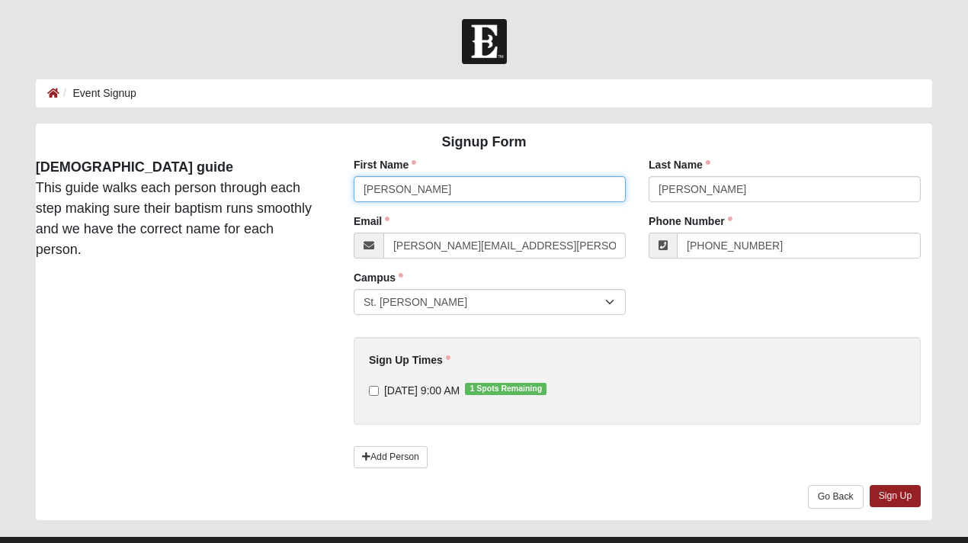
click at [393, 190] on input "Matt" at bounding box center [490, 189] width 272 height 26
paste input "ichael Keller"
click at [413, 191] on input "[PERSON_NAME]" at bounding box center [490, 189] width 272 height 26
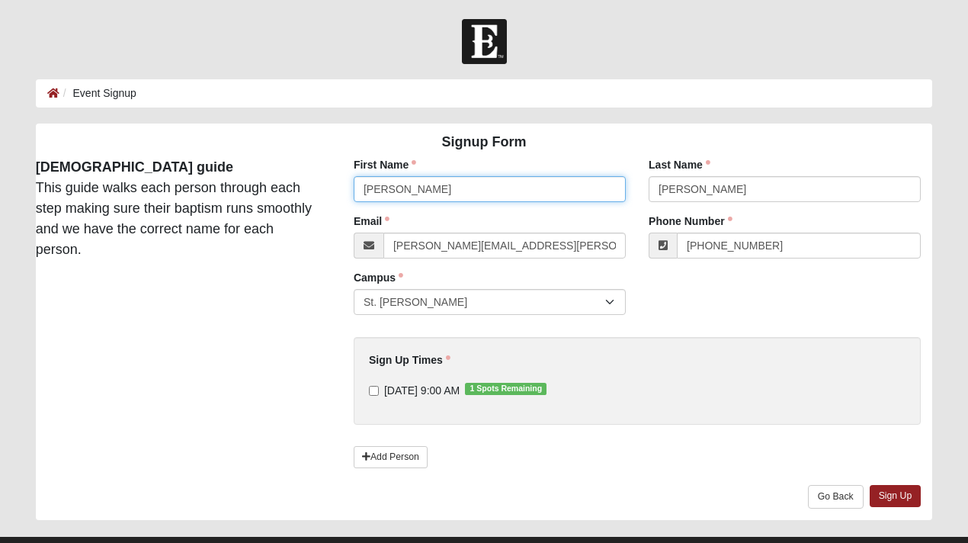
type input "Michael"
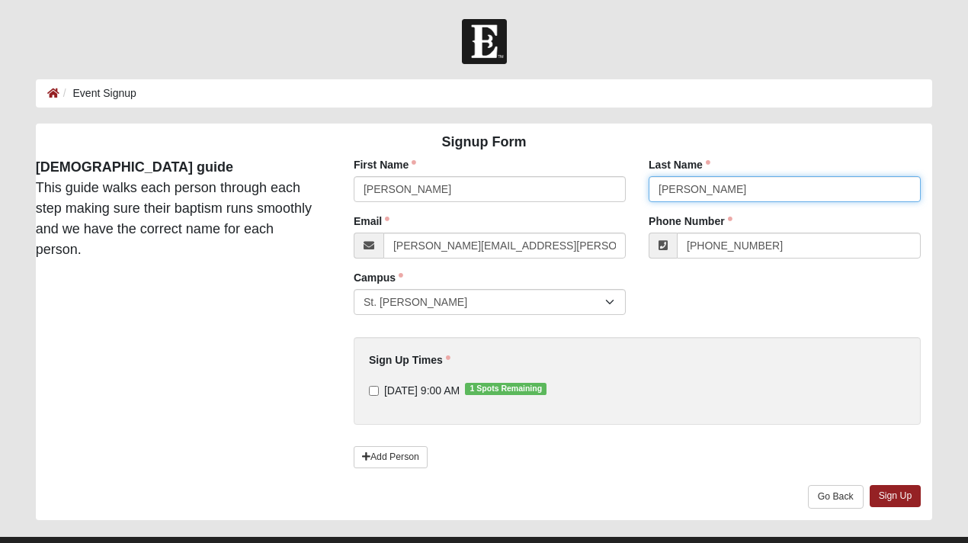
click at [673, 195] on input "Didway" at bounding box center [785, 189] width 272 height 26
paste input "Keller"
type input "Keller"
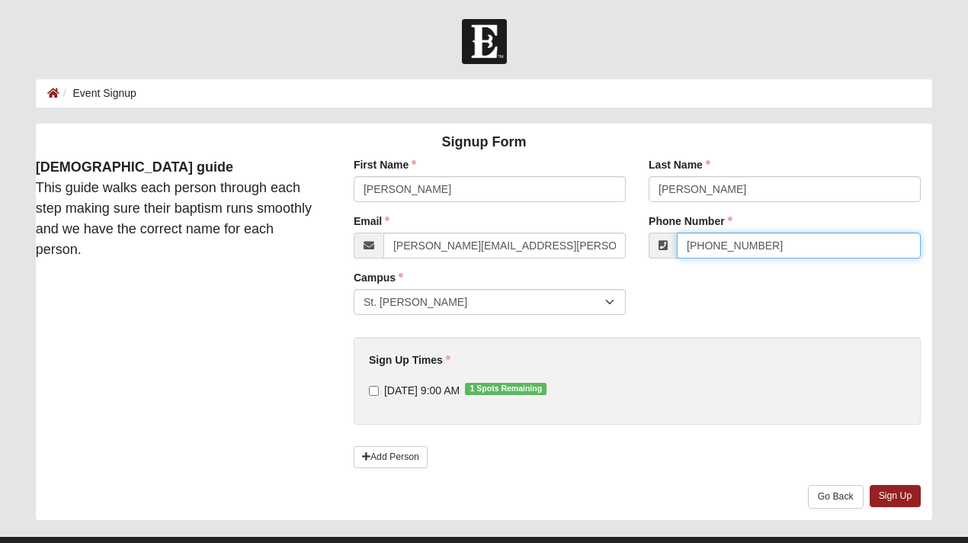
click at [730, 244] on input "(863) 738-0449" at bounding box center [799, 246] width 244 height 26
paste input "13) 727-4247"
type input "(813) 727-4247"
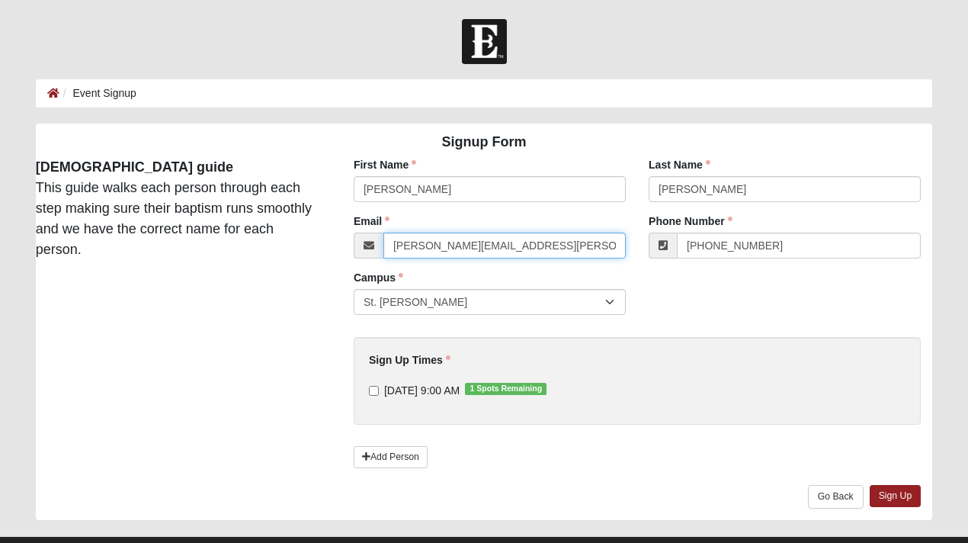
click at [496, 245] on input "matthew.didway@coe22.com" at bounding box center [504, 246] width 242 height 26
paste input "ikekellerbusiness@gmail"
type input "mikekellerbusiness@gmail.com"
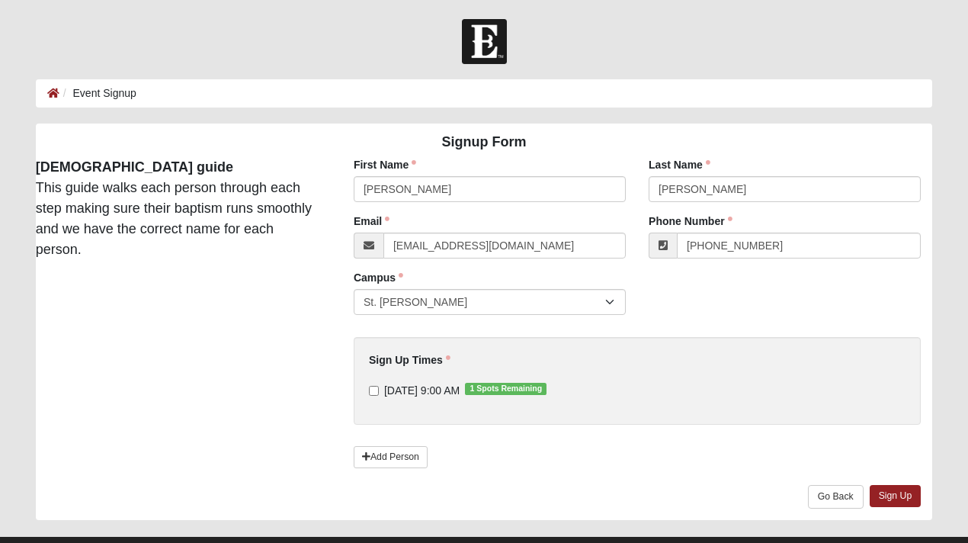
click at [412, 397] on label "9/14/2025 9:00 AM 1 Spots Remaining" at bounding box center [458, 390] width 178 height 15
click at [379, 396] on input "9/14/2025 9:00 AM 1 Spots Remaining" at bounding box center [374, 391] width 10 height 10
checkbox input "true"
click at [905, 495] on link "Sign Up" at bounding box center [896, 496] width 52 height 22
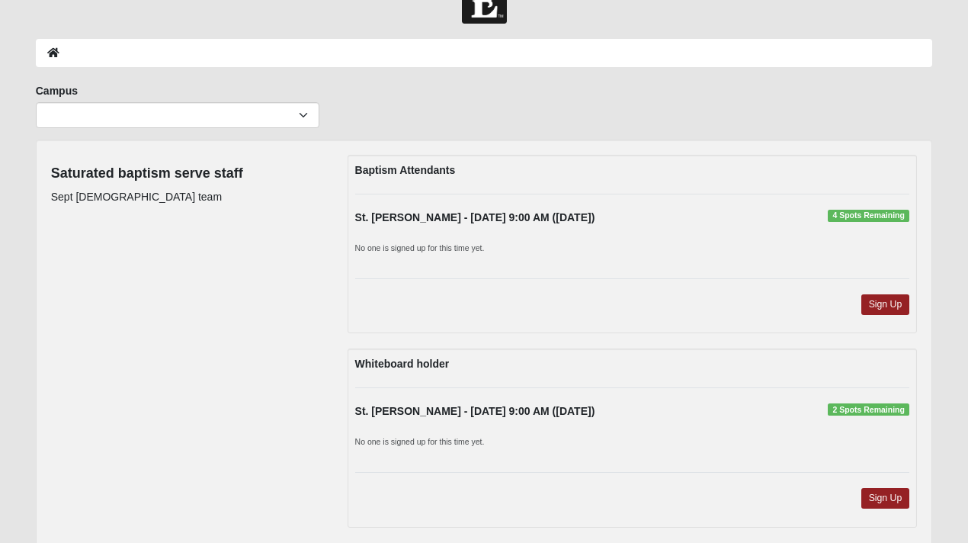
scroll to position [43, 0]
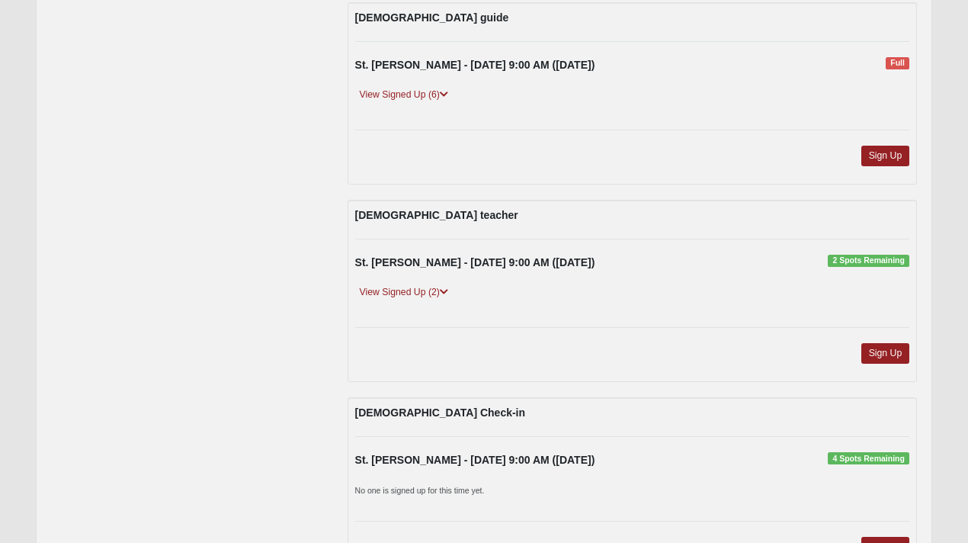
scroll to position [776, 0]
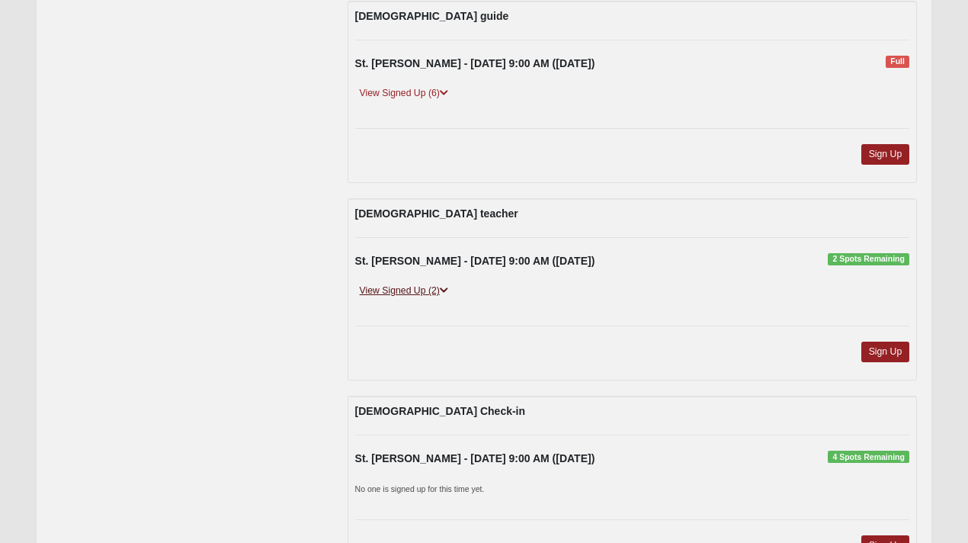
click at [429, 287] on link "View Signed Up (2)" at bounding box center [404, 291] width 98 height 16
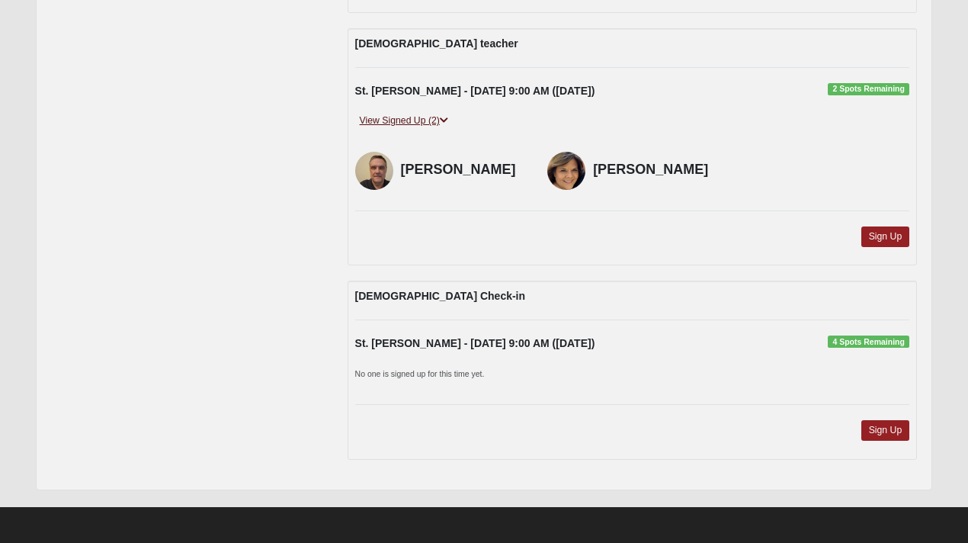
scroll to position [949, 0]
